Goal: Task Accomplishment & Management: Manage account settings

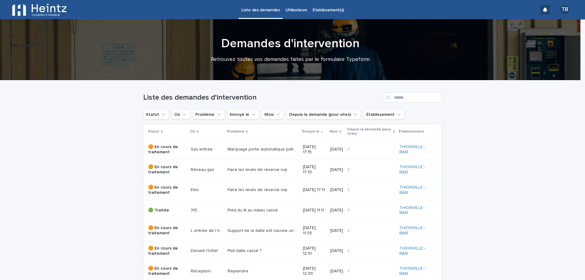
click at [283, 129] on th "Problème" at bounding box center [262, 131] width 75 height 15
click at [301, 128] on th "Envoyé le" at bounding box center [314, 131] width 27 height 15
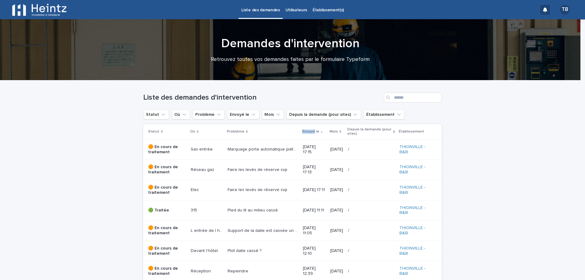
click at [301, 128] on th "Envoyé le" at bounding box center [314, 131] width 27 height 15
click at [302, 129] on p "Envoyé le" at bounding box center [310, 131] width 17 height 7
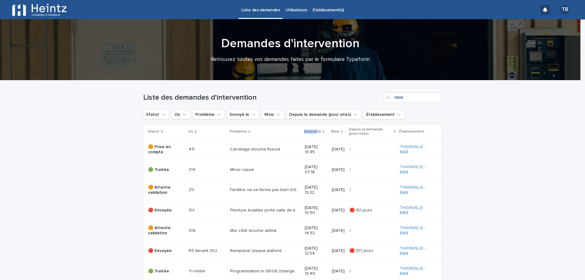
click at [304, 129] on p "Envoyé le" at bounding box center [312, 131] width 17 height 7
